Goal: Information Seeking & Learning: Find specific fact

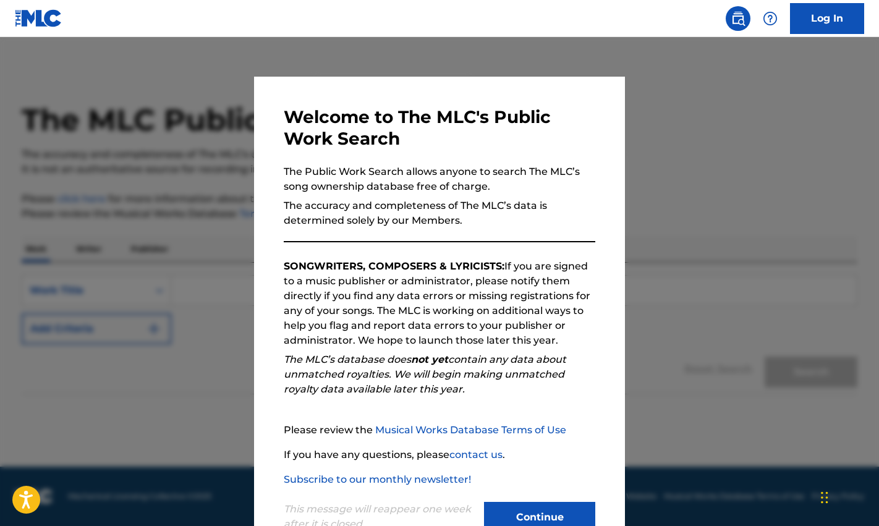
scroll to position [40, 0]
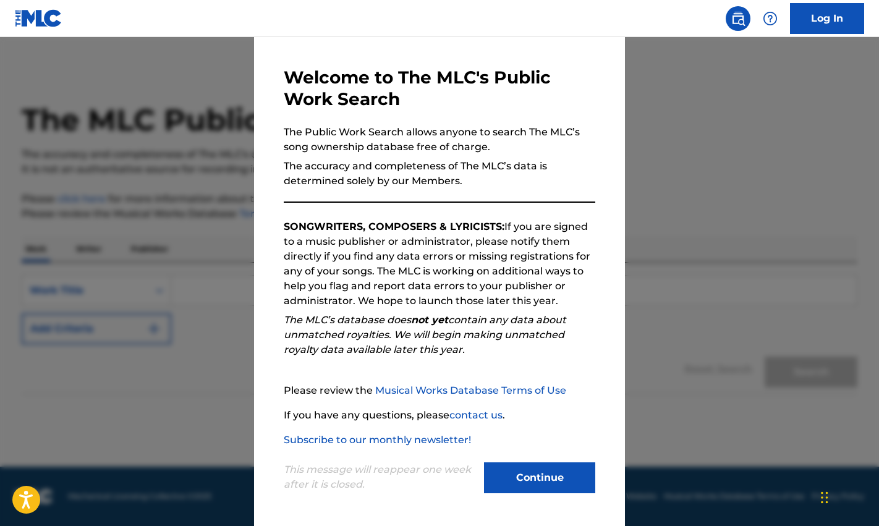
click at [544, 479] on button "Continue" at bounding box center [539, 478] width 111 height 31
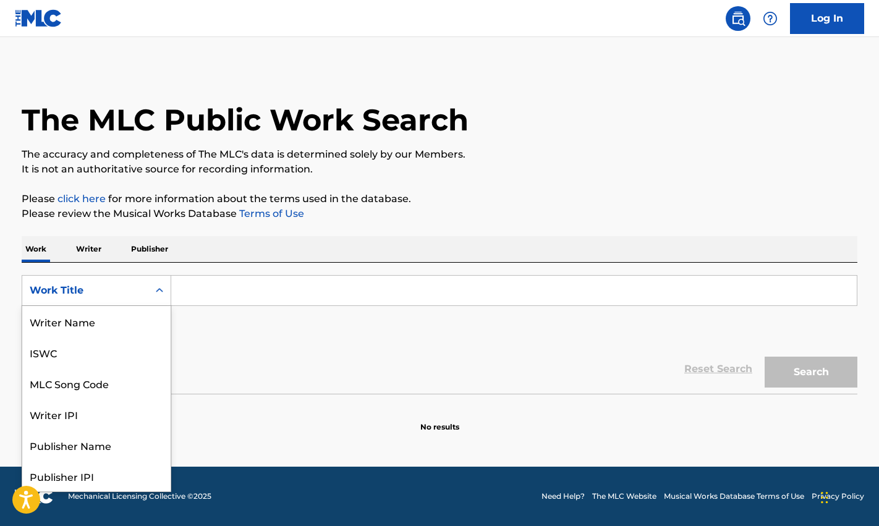
click at [162, 294] on icon "Search Form" at bounding box center [159, 290] width 12 height 12
click at [91, 326] on div "MLC Song Code" at bounding box center [96, 321] width 148 height 31
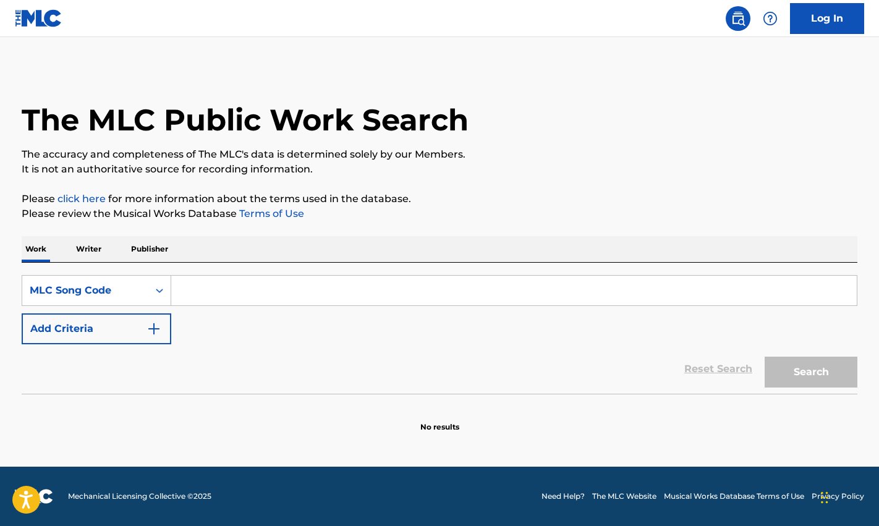
click at [201, 289] on input "Search Form" at bounding box center [514, 291] width 686 height 30
paste input "M8475L"
type input "M8475L"
click at [836, 377] on button "Search" at bounding box center [811, 372] width 93 height 31
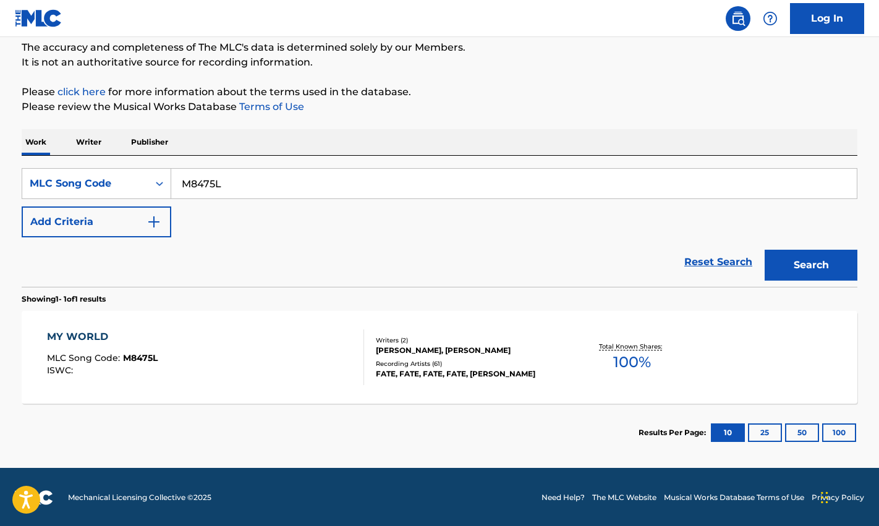
scroll to position [108, 0]
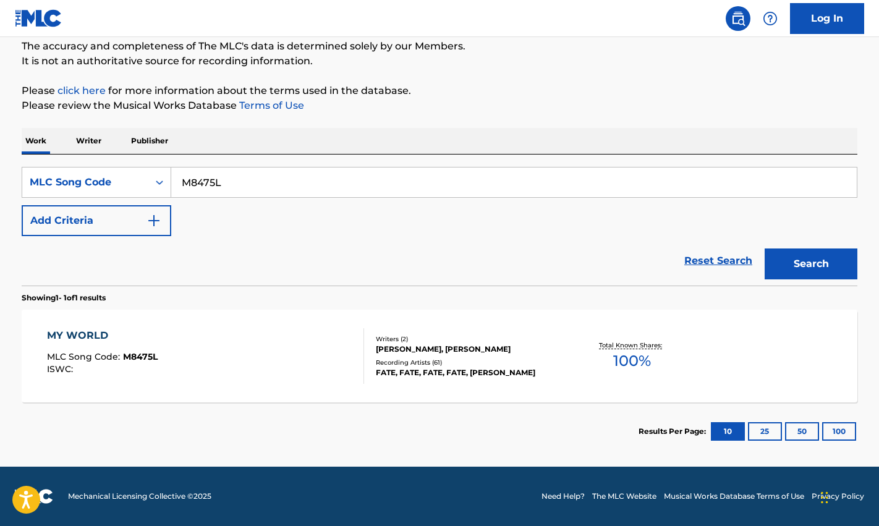
click at [120, 347] on div "MY WORLD MLC Song Code : M8475L ISWC :" at bounding box center [102, 356] width 111 height 56
